Goal: Check status: Check status

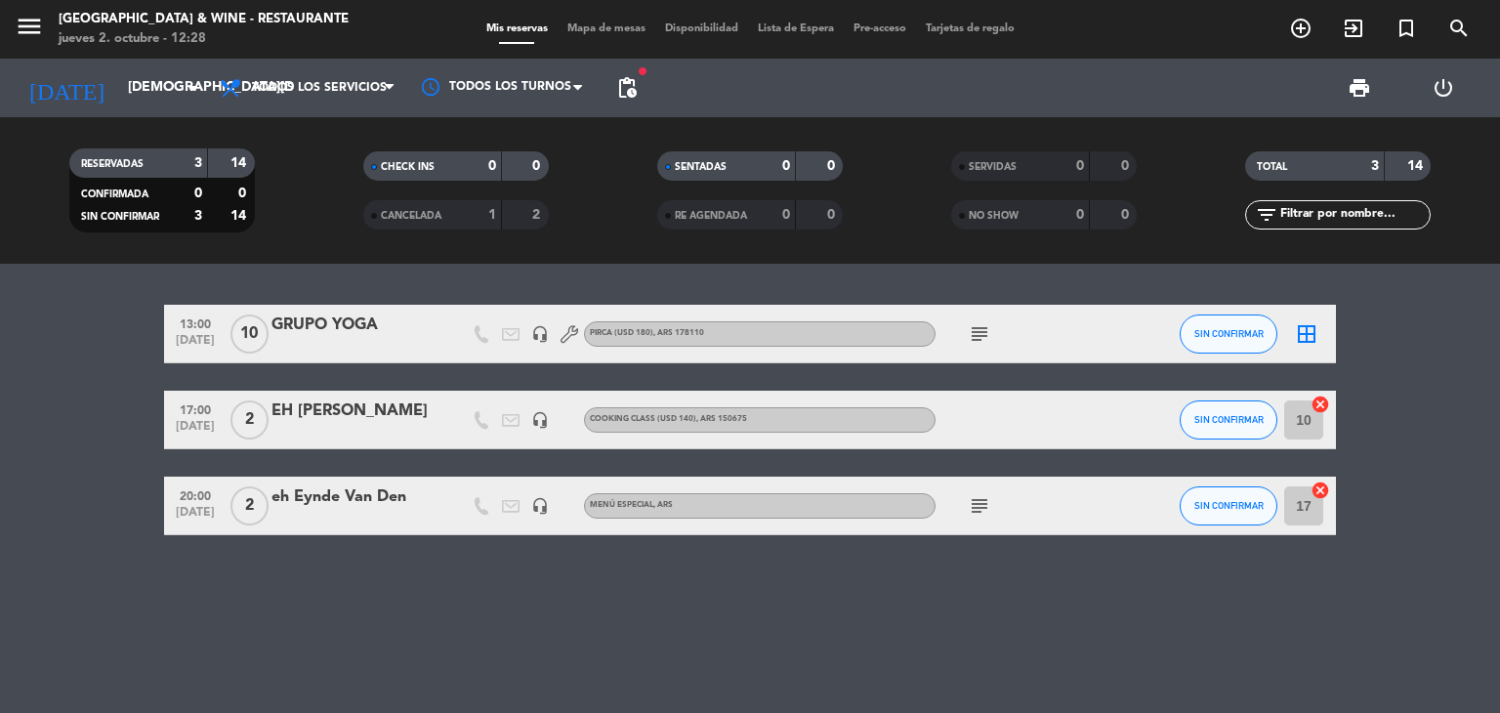
click at [979, 330] on icon "subject" at bounding box center [979, 333] width 23 height 23
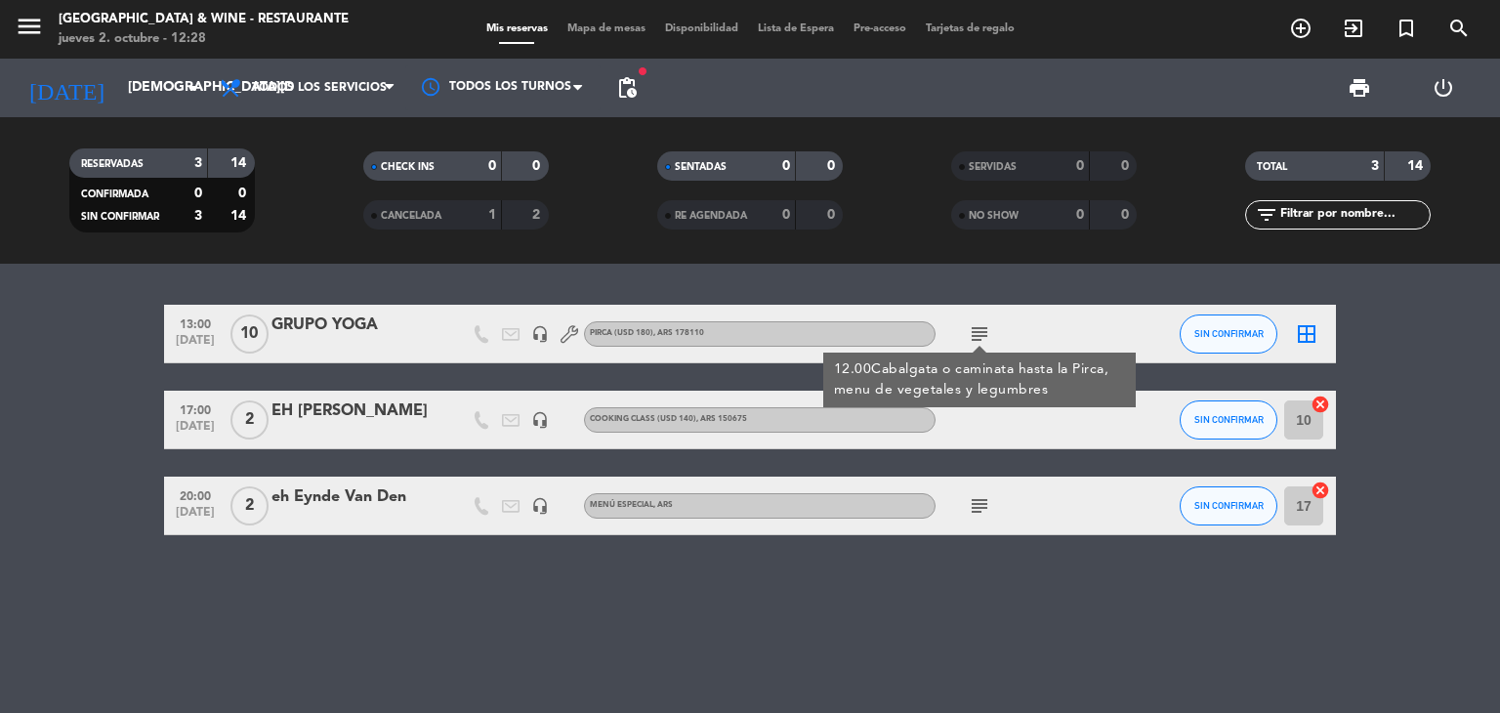
click at [979, 330] on icon "subject" at bounding box center [979, 333] width 23 height 23
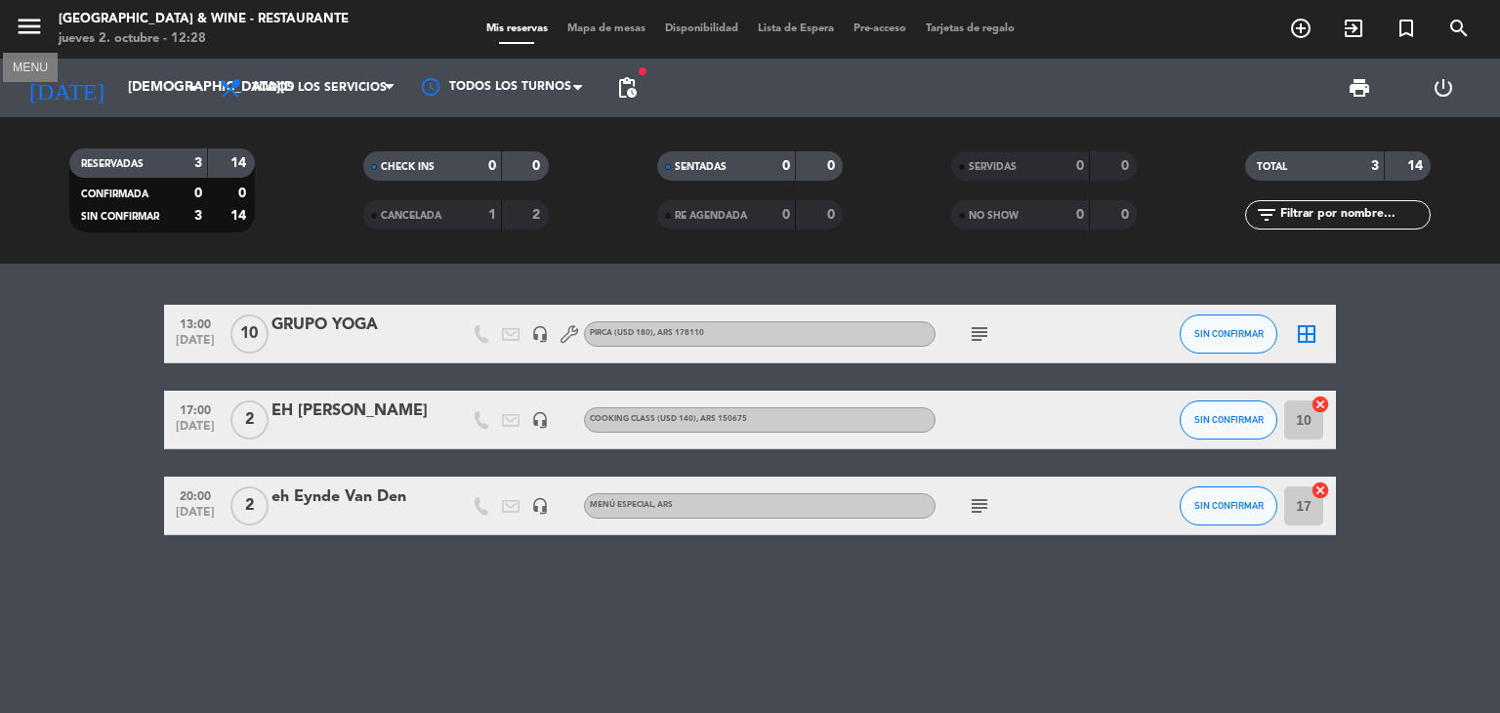
click at [37, 21] on icon "menu" at bounding box center [29, 26] width 29 height 29
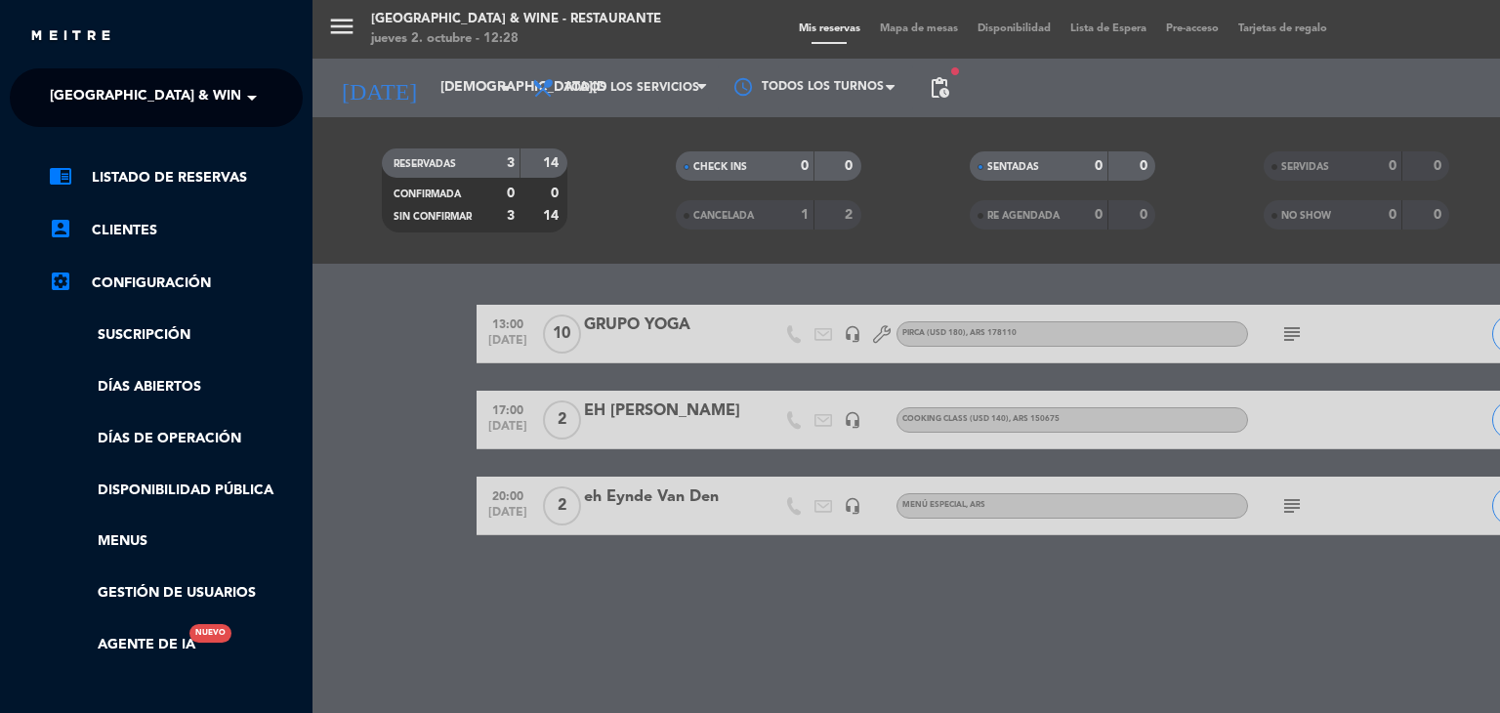
click at [97, 97] on span "[GEOGRAPHIC_DATA] & Wine - Restaurante" at bounding box center [205, 97] width 310 height 41
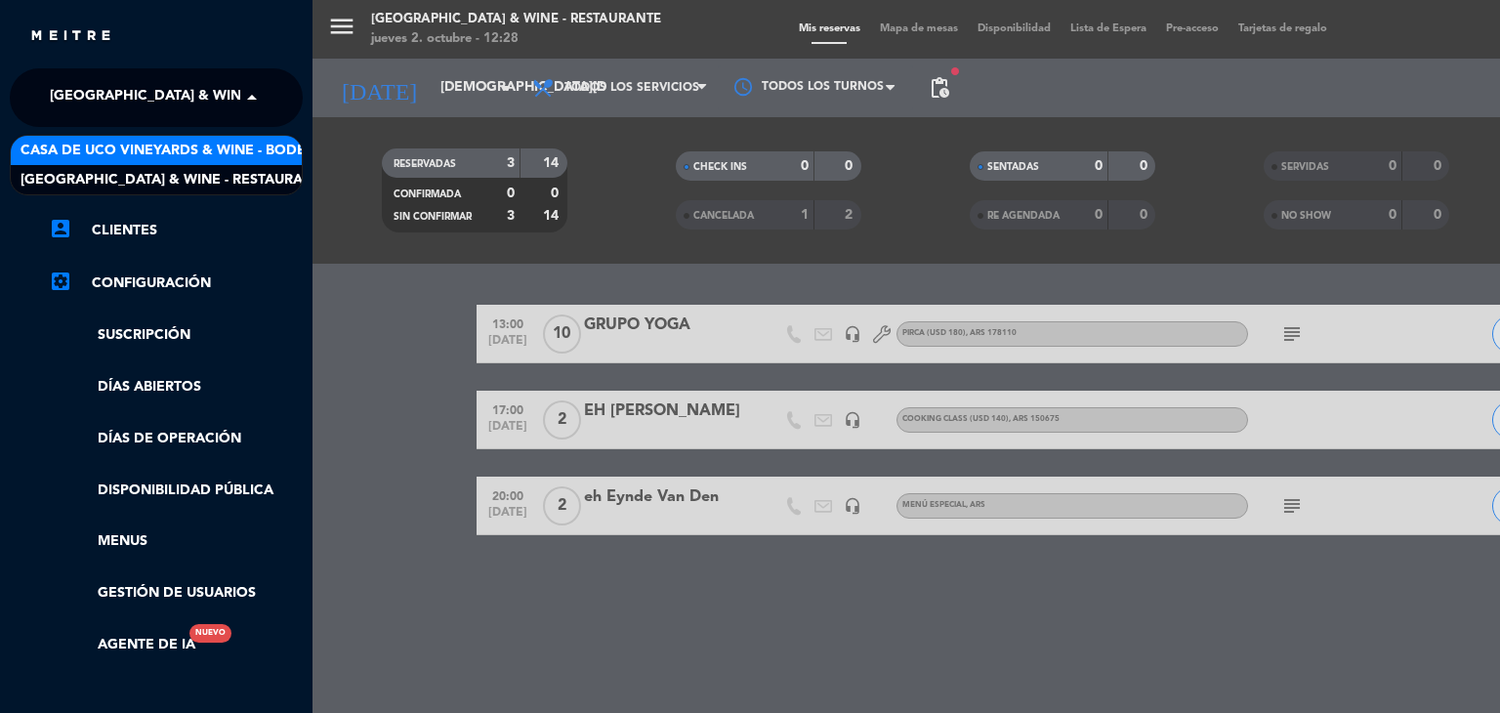
click at [127, 151] on span "Casa de Uco Vineyards & Wine - Bodega" at bounding box center [174, 151] width 306 height 22
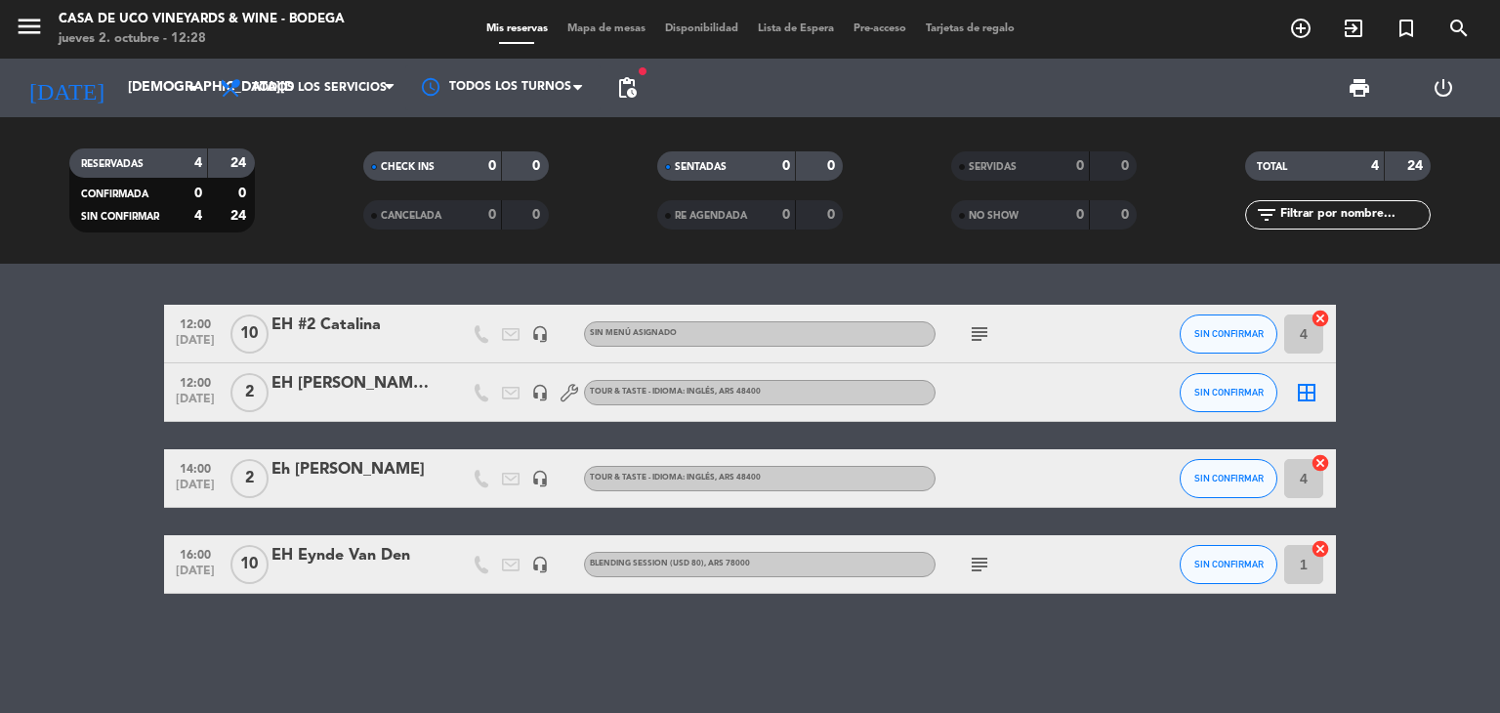
click at [906, 618] on div "12:00 [DATE] EH #2 [PERSON_NAME] headset_mic Sin menú asignado subject SIN CONF…" at bounding box center [750, 488] width 1500 height 449
click at [445, 213] on div "CANCELADA" at bounding box center [413, 215] width 90 height 22
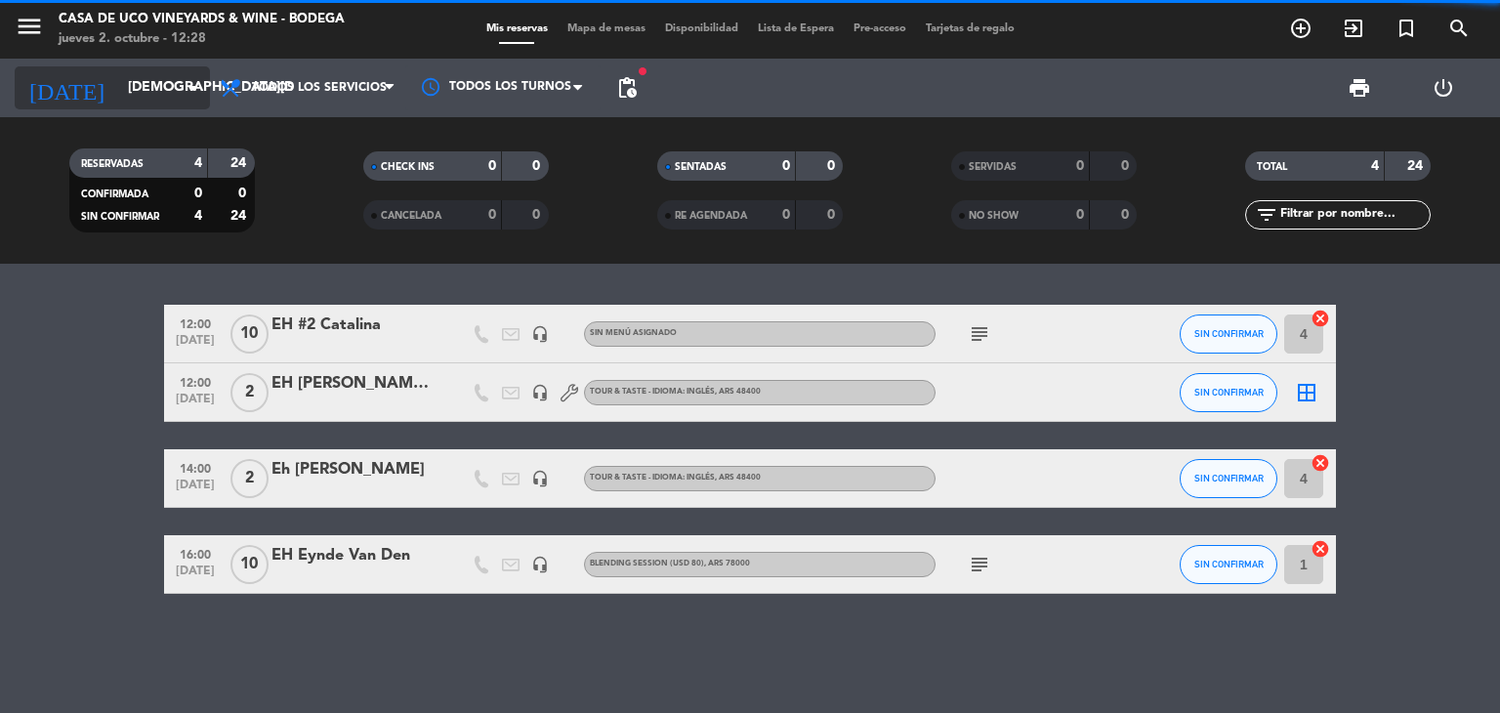
click at [118, 99] on input "[DEMOGRAPHIC_DATA][DATE]" at bounding box center [211, 87] width 186 height 35
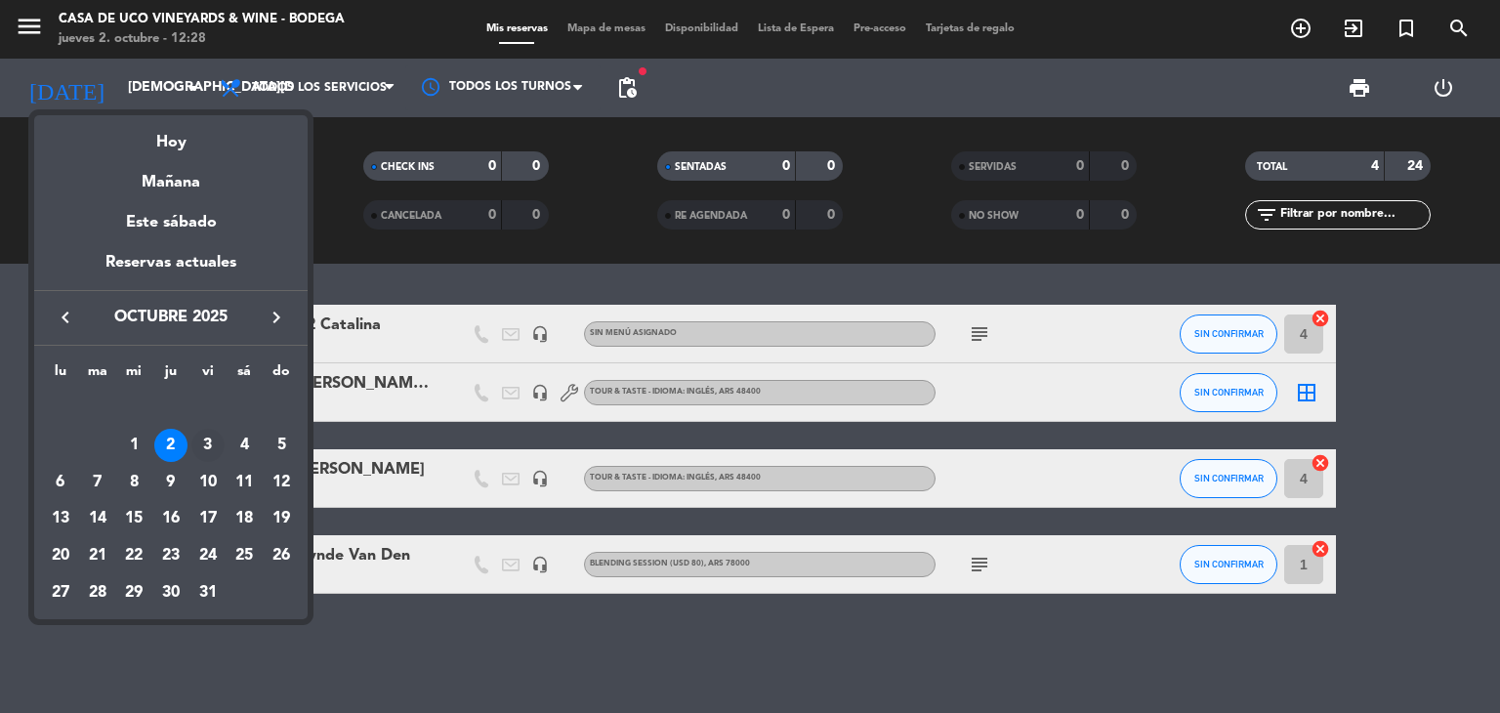
click at [200, 440] on div "3" at bounding box center [207, 445] width 33 height 33
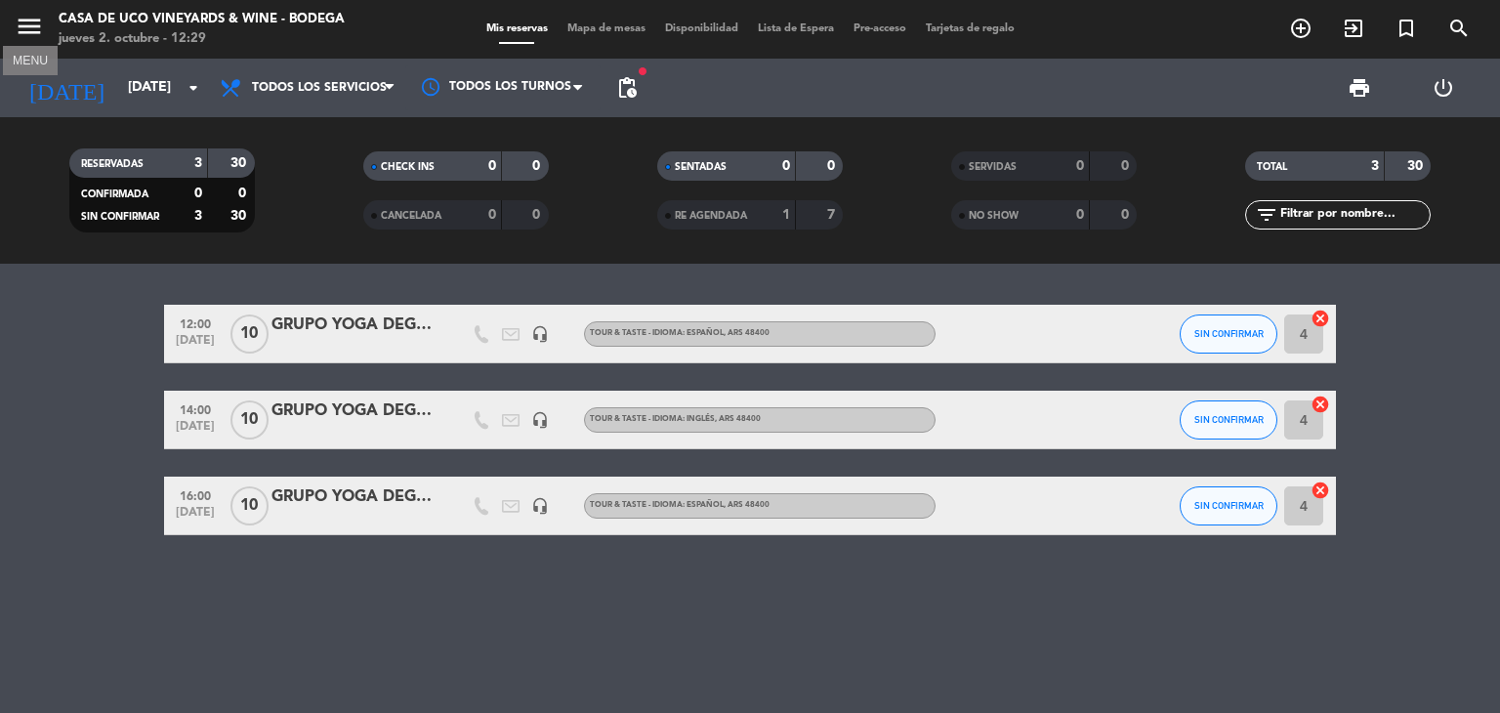
click at [39, 26] on icon "menu" at bounding box center [29, 26] width 29 height 29
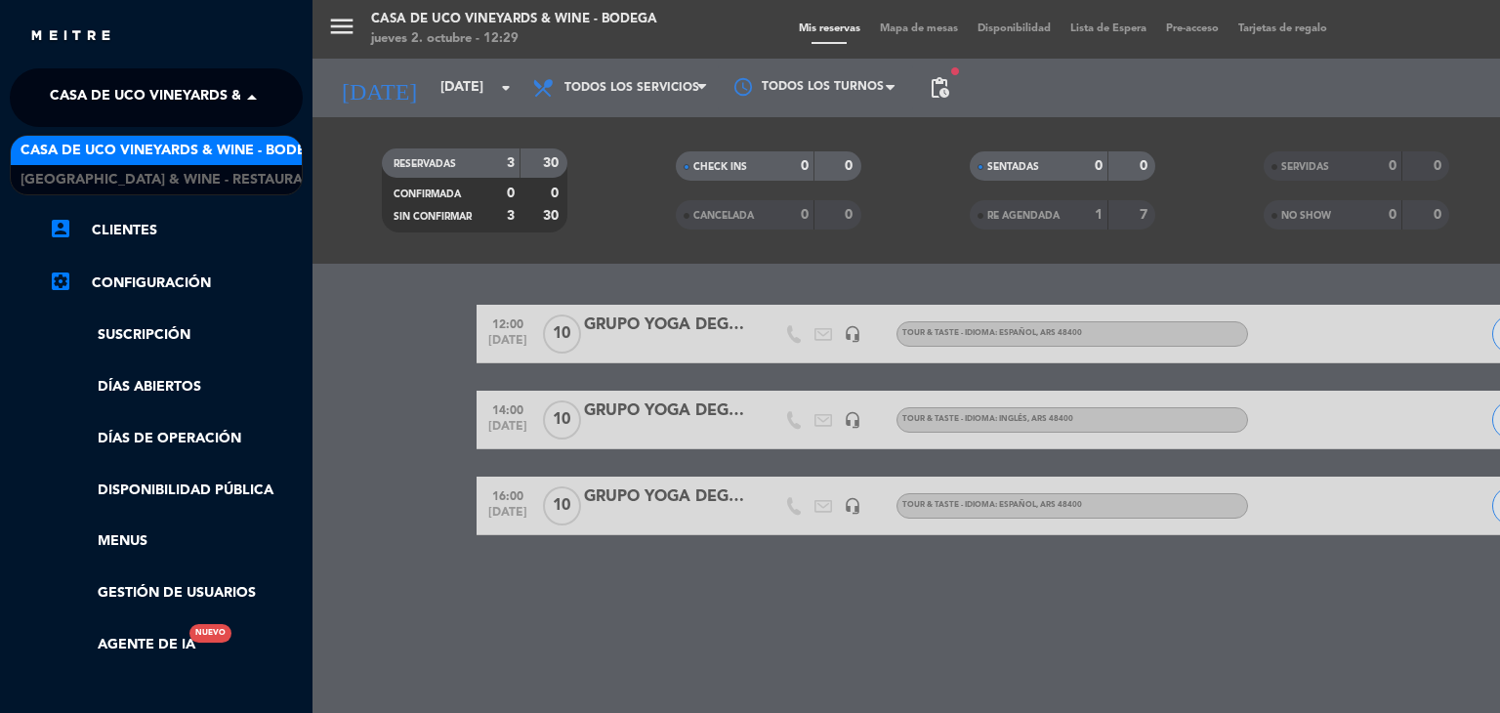
drag, startPoint x: 88, startPoint y: 95, endPoint x: 96, endPoint y: 134, distance: 39.8
click at [88, 99] on span "Casa de Uco Vineyards & Wine - Bodega" at bounding box center [203, 97] width 306 height 41
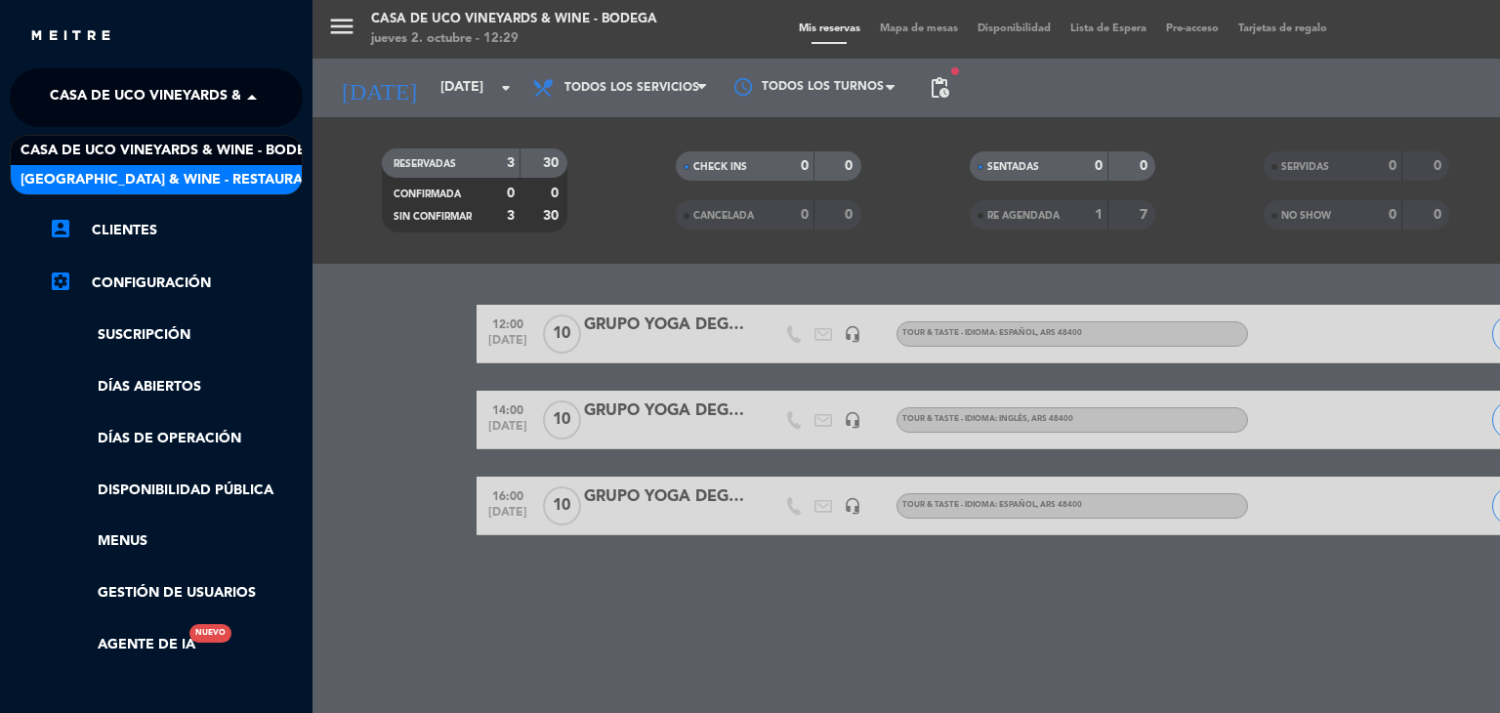
click at [111, 169] on span "[GEOGRAPHIC_DATA] & Wine - Restaurante" at bounding box center [176, 180] width 310 height 22
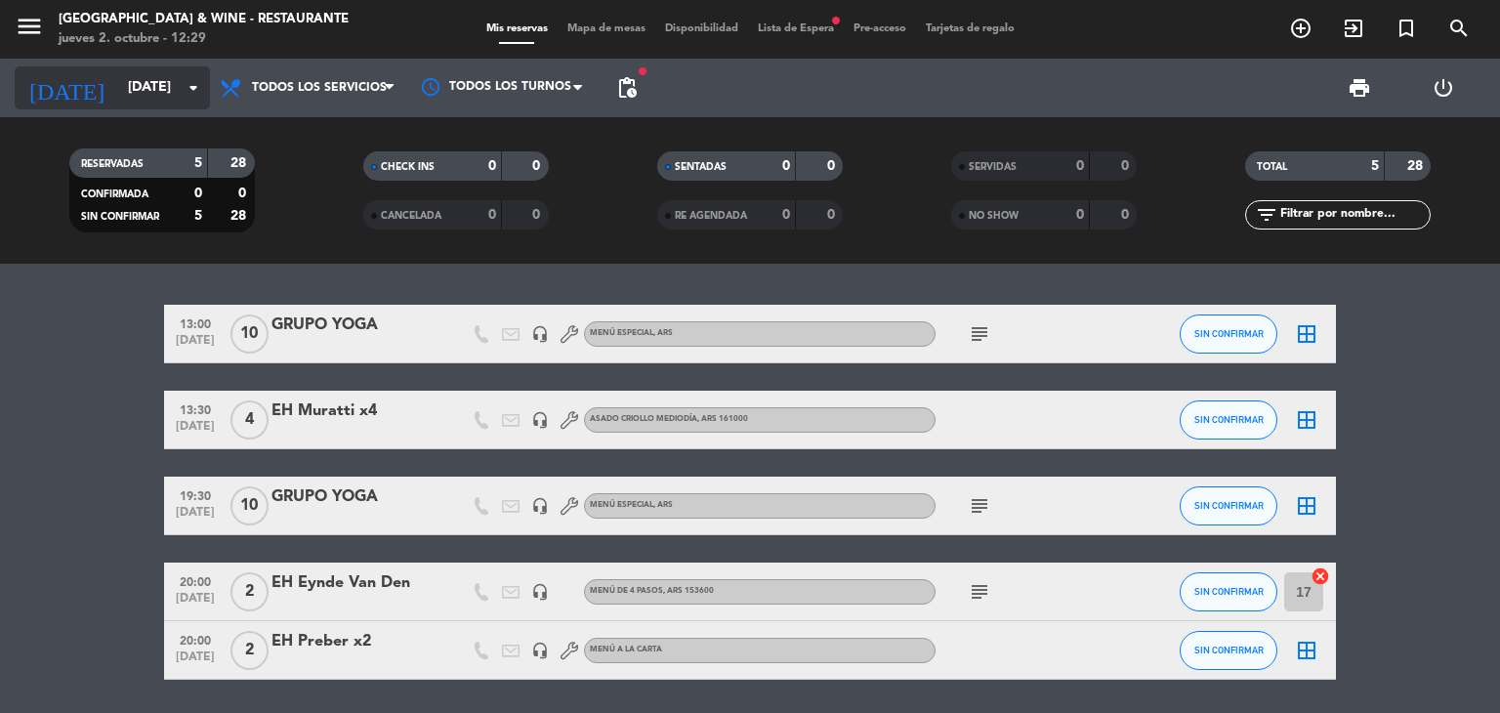
click at [152, 79] on input "[DATE]" at bounding box center [211, 87] width 186 height 35
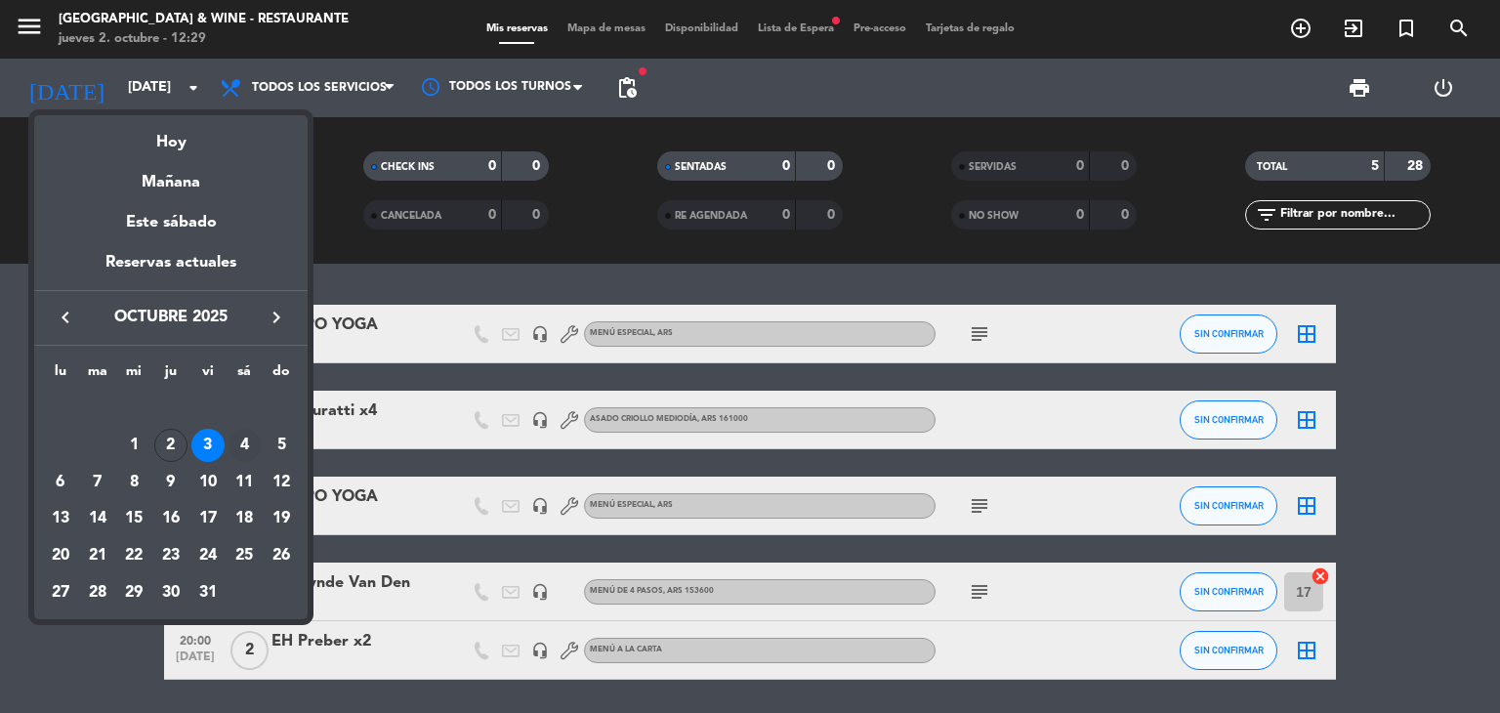
click at [243, 442] on div "4" at bounding box center [244, 445] width 33 height 33
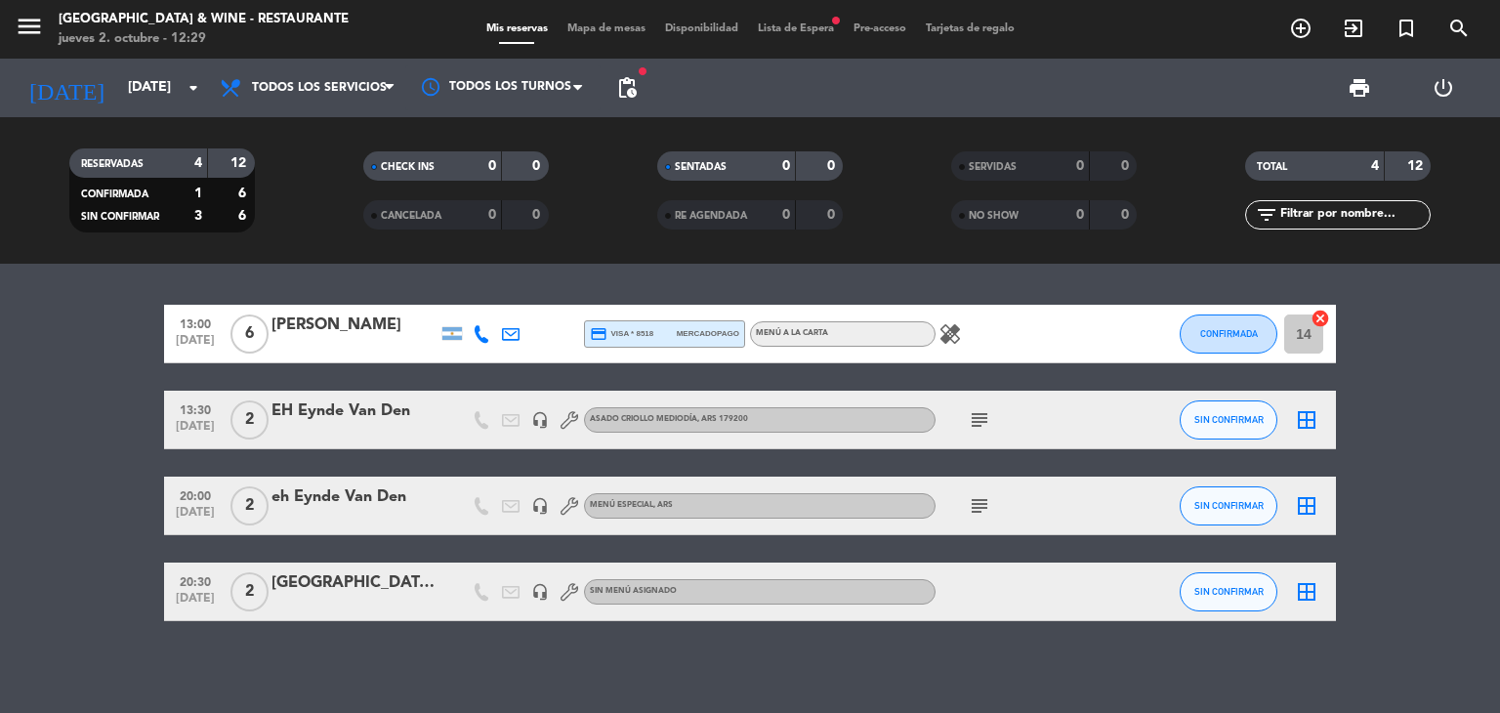
click at [141, 473] on bookings-row "13:00 [DATE] 6 [PERSON_NAME] credit_card visa * 8518 mercadopago MENÚ A LA CART…" at bounding box center [750, 463] width 1500 height 316
click at [137, 97] on input "[DATE]" at bounding box center [211, 87] width 186 height 35
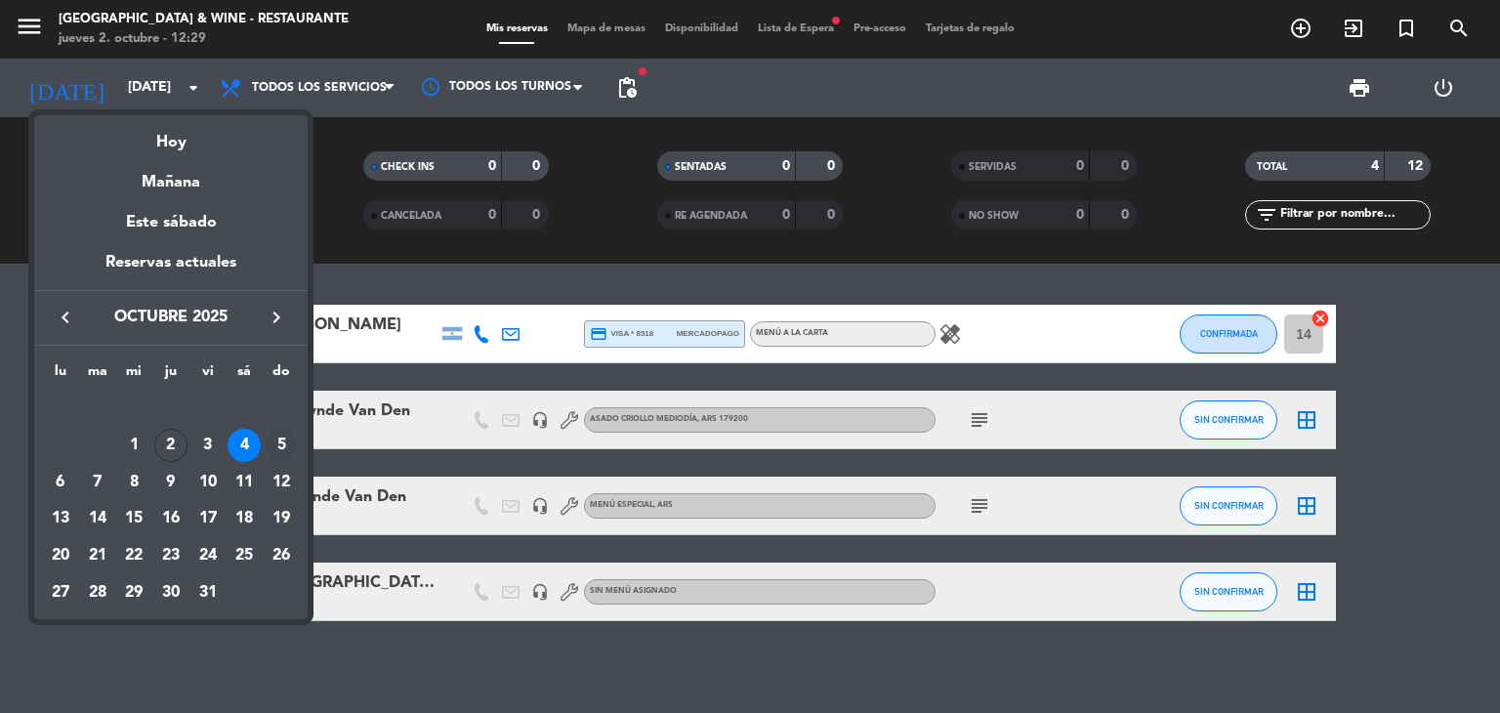
click at [280, 439] on div "5" at bounding box center [281, 445] width 33 height 33
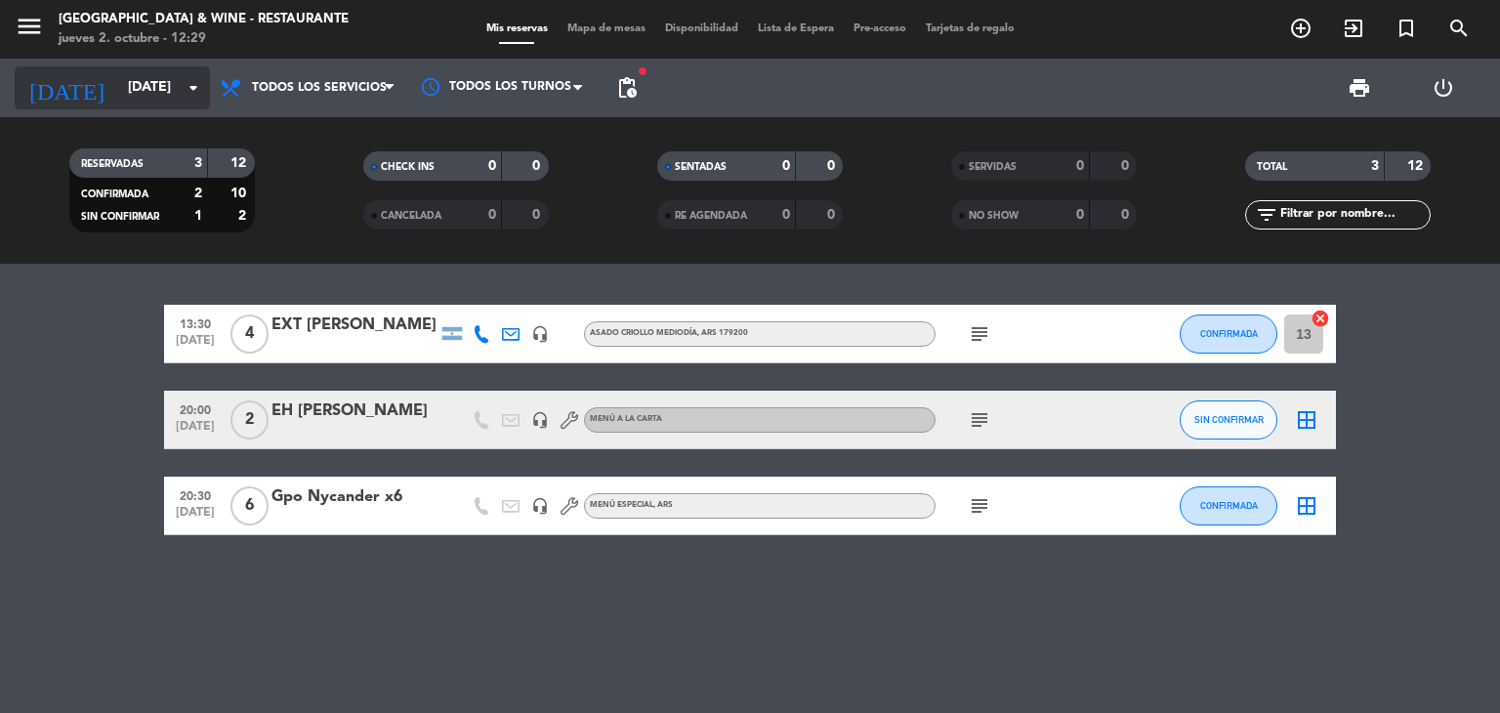
click at [118, 79] on input "[DATE]" at bounding box center [211, 87] width 186 height 35
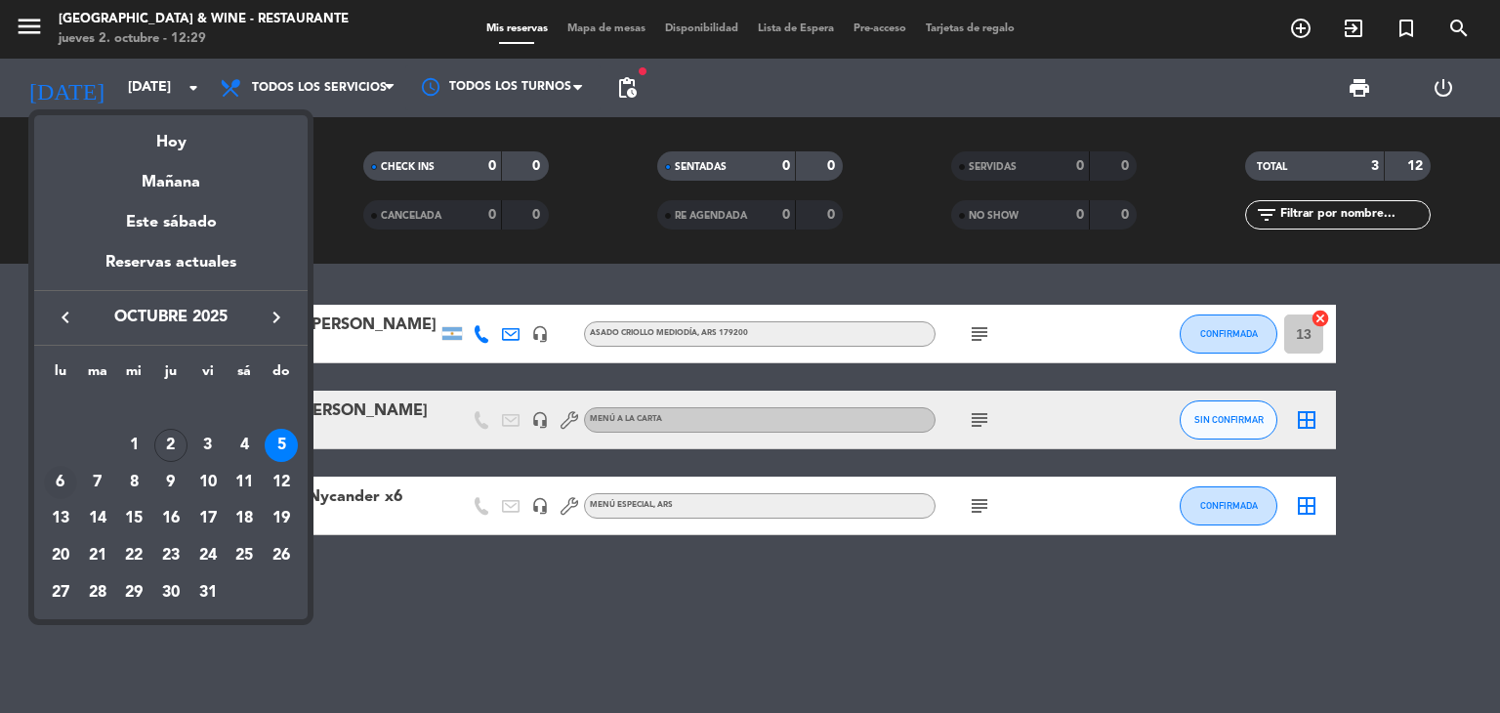
click at [59, 488] on div "6" at bounding box center [60, 482] width 33 height 33
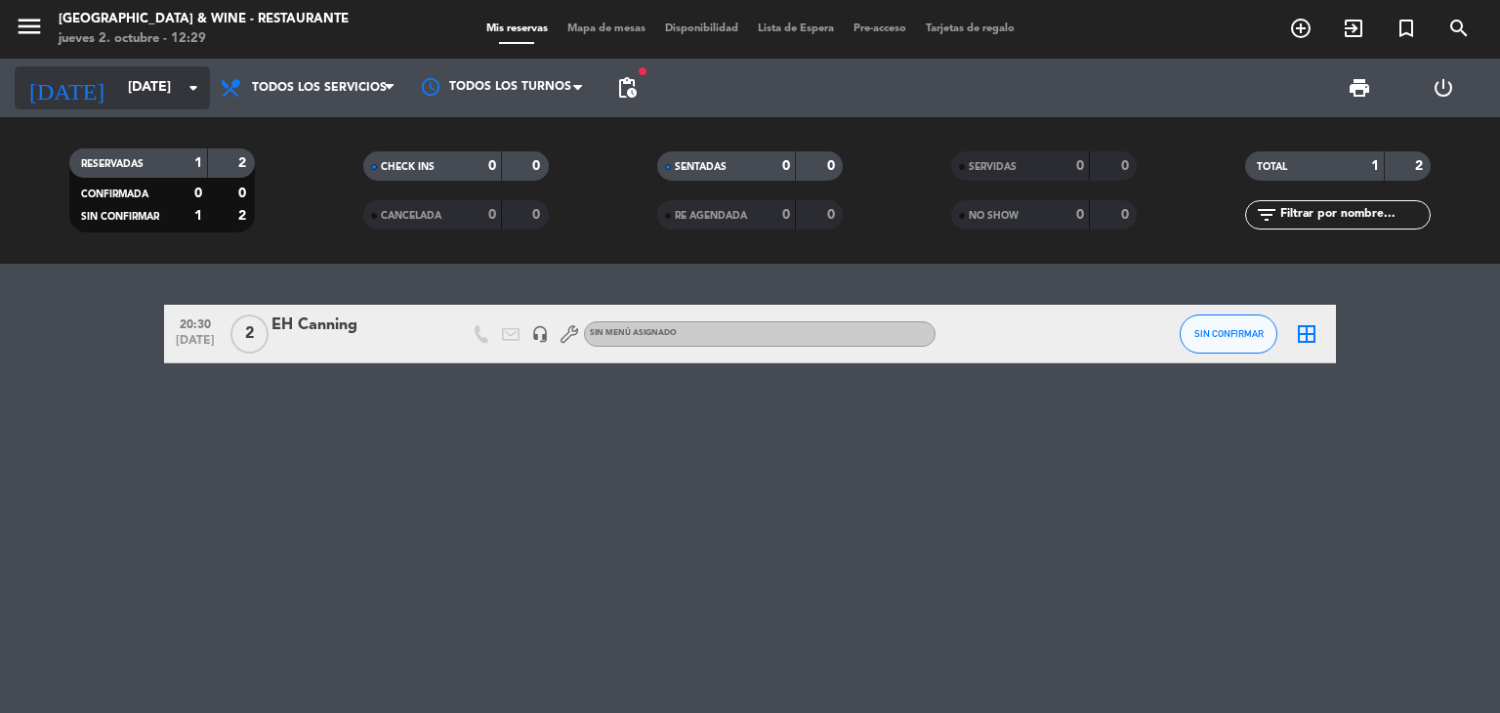
click at [118, 87] on input "[DATE]" at bounding box center [211, 87] width 186 height 35
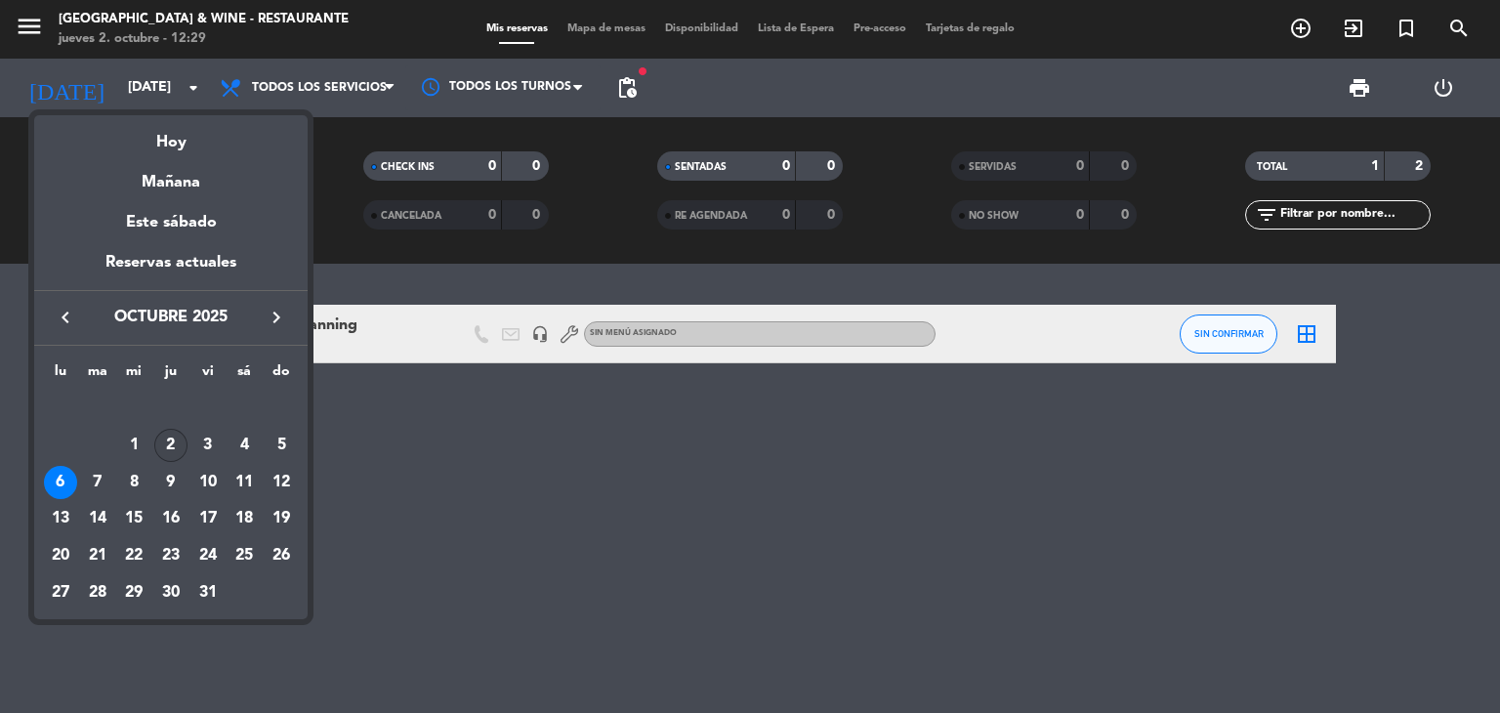
click at [172, 443] on div "2" at bounding box center [170, 445] width 33 height 33
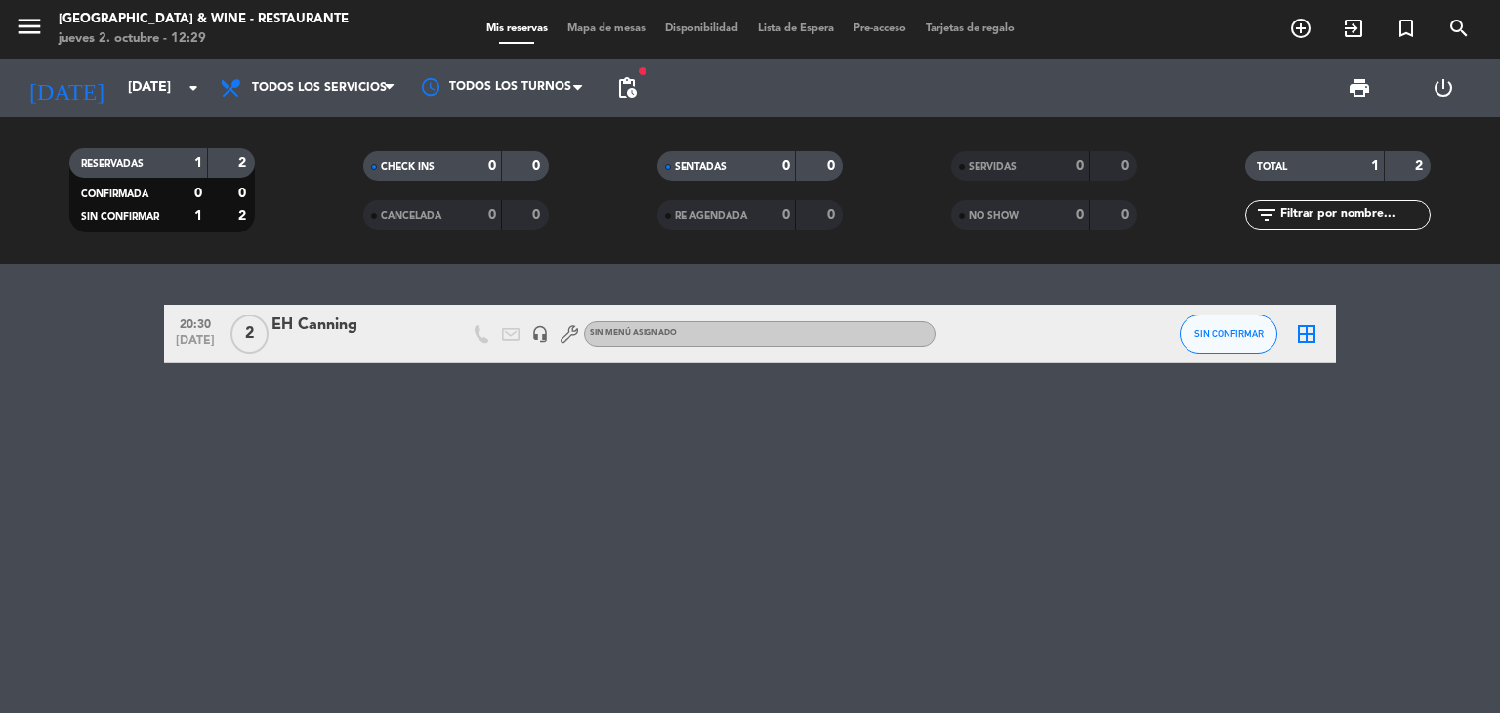
type input "[DEMOGRAPHIC_DATA][DATE]"
